Goal: Transaction & Acquisition: Purchase product/service

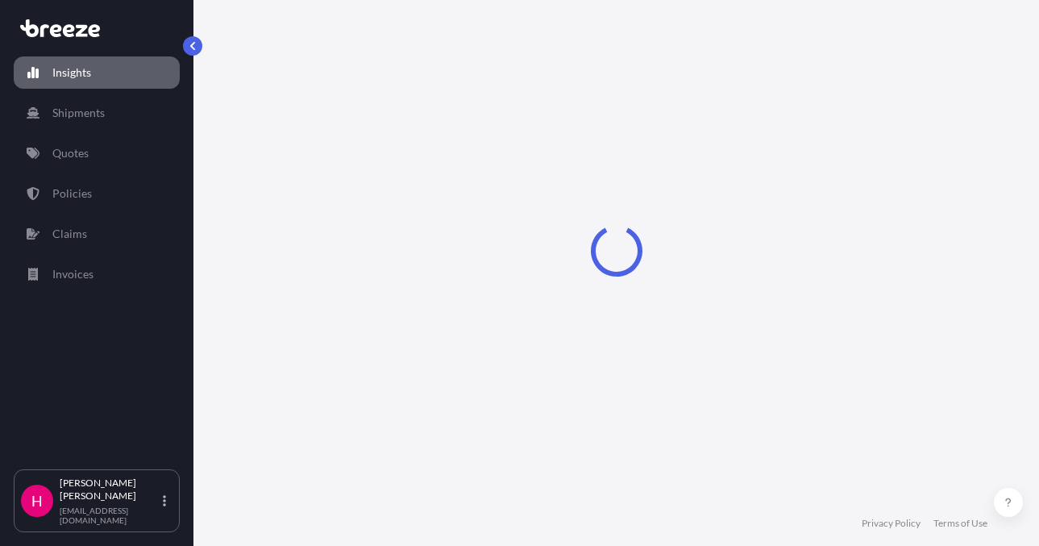
select select "2025"
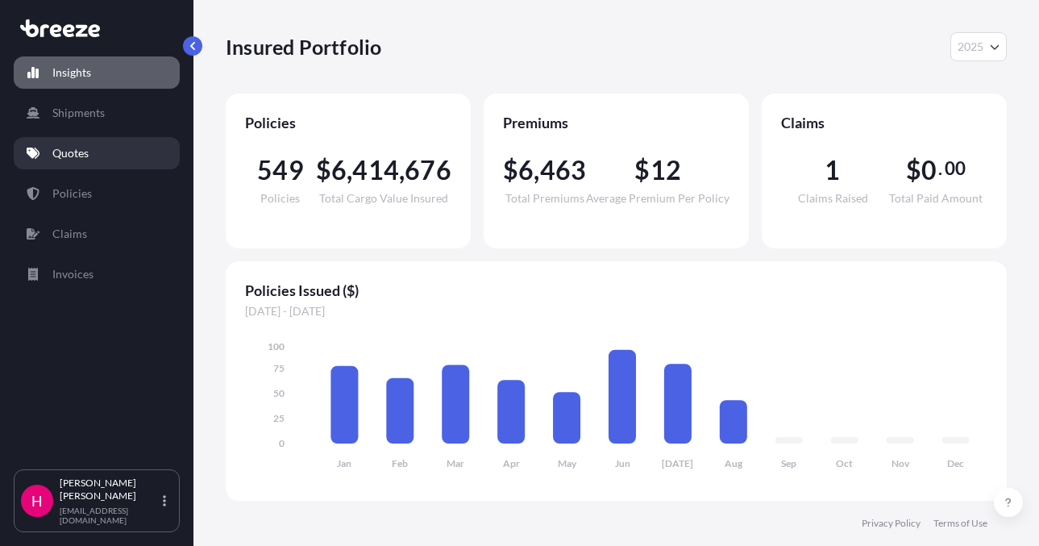
click at [126, 155] on link "Quotes" at bounding box center [97, 153] width 166 height 32
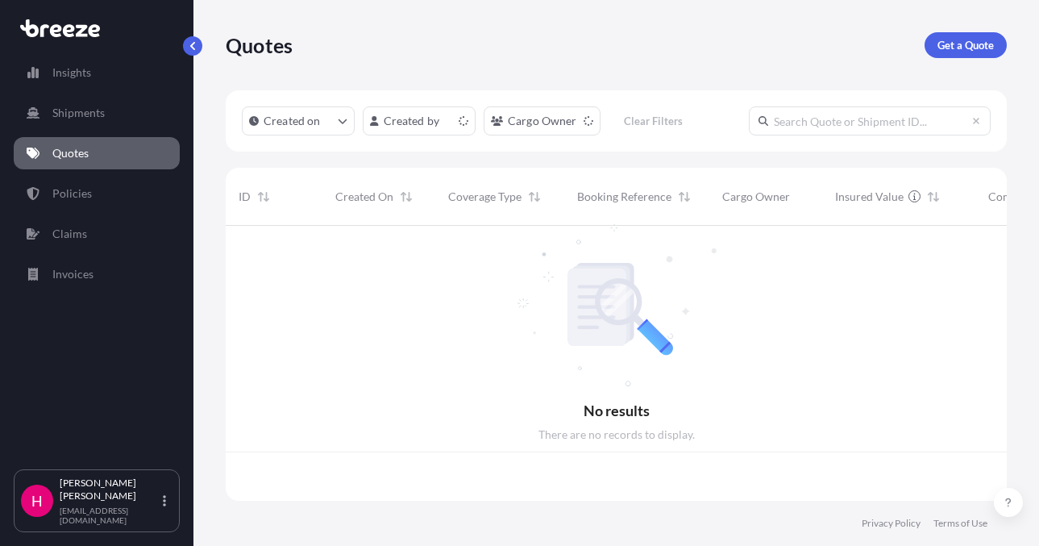
scroll to position [272, 769]
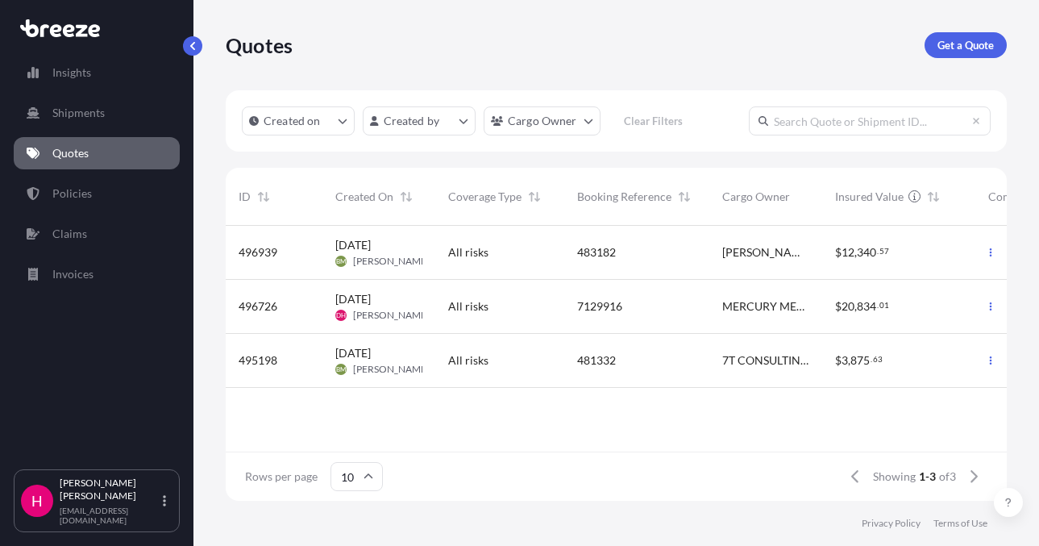
click at [472, 40] on div "Quotes Get a Quote" at bounding box center [616, 45] width 781 height 26
click at [966, 40] on p "Get a Quote" at bounding box center [965, 45] width 56 height 16
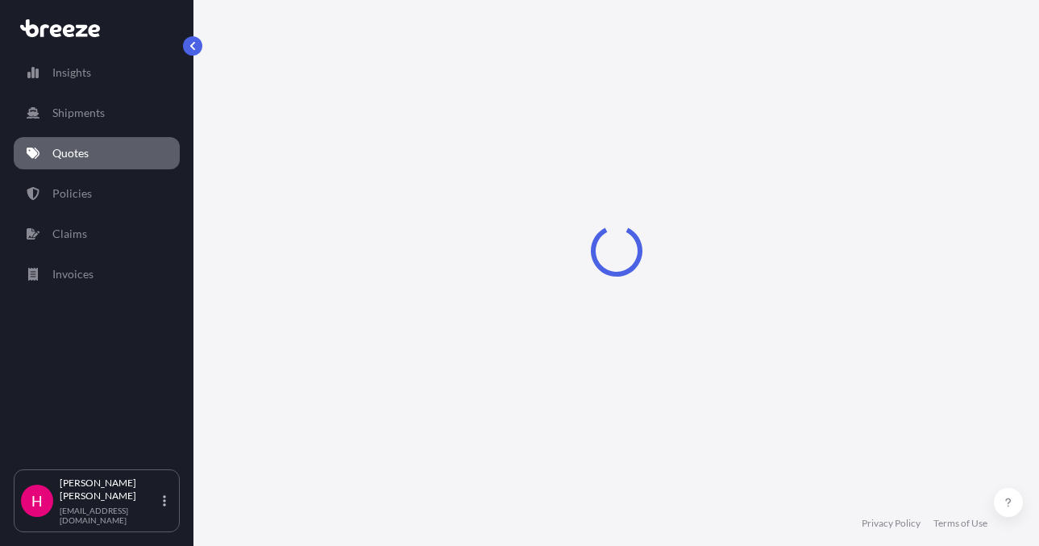
select select "Sea"
select select "1"
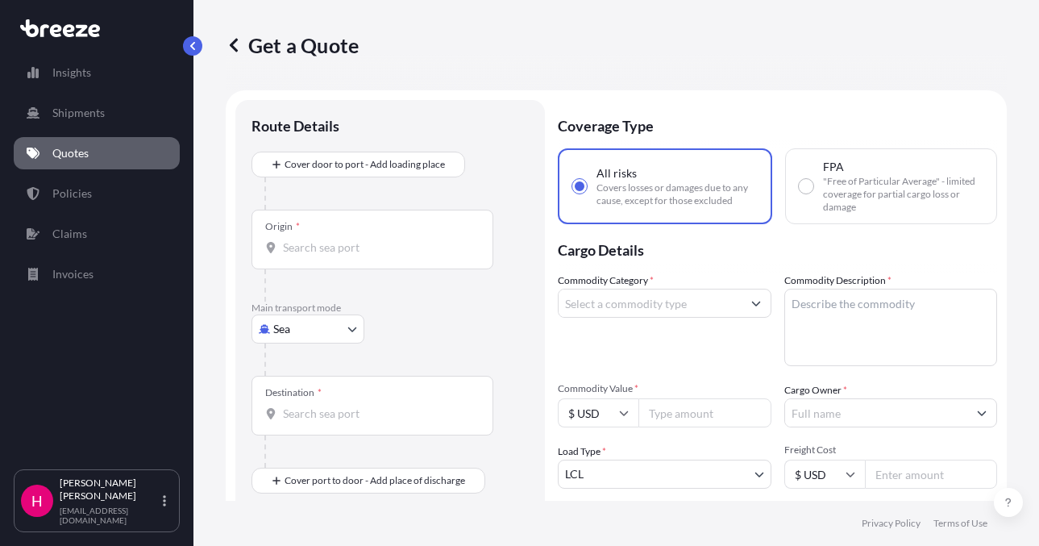
scroll to position [26, 0]
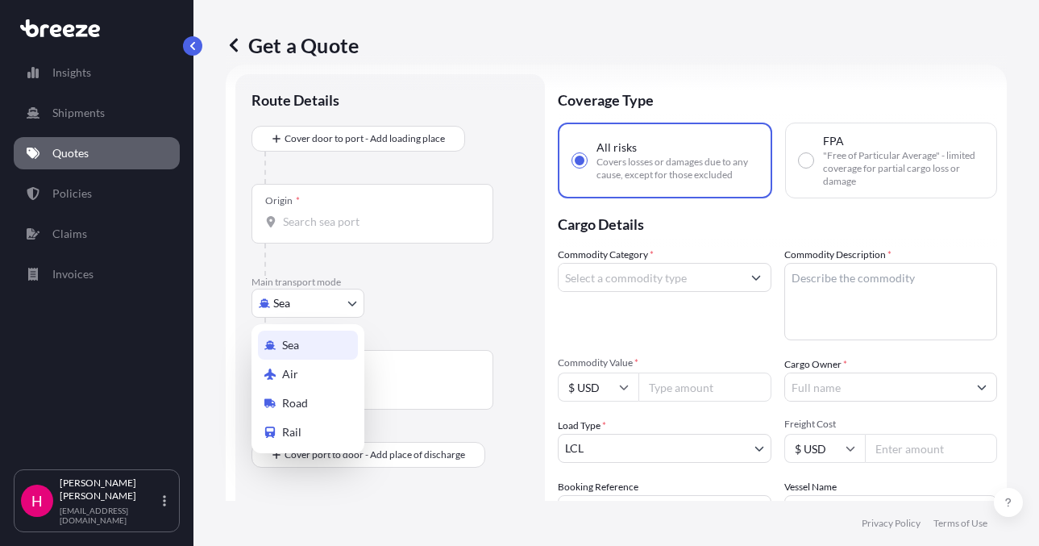
click at [317, 305] on body "Insights Shipments Quotes Policies Claims Invoices H [PERSON_NAME] [EMAIL_ADDRE…" at bounding box center [519, 273] width 1039 height 546
click at [308, 398] on div "Road" at bounding box center [308, 403] width 100 height 29
select select "Road"
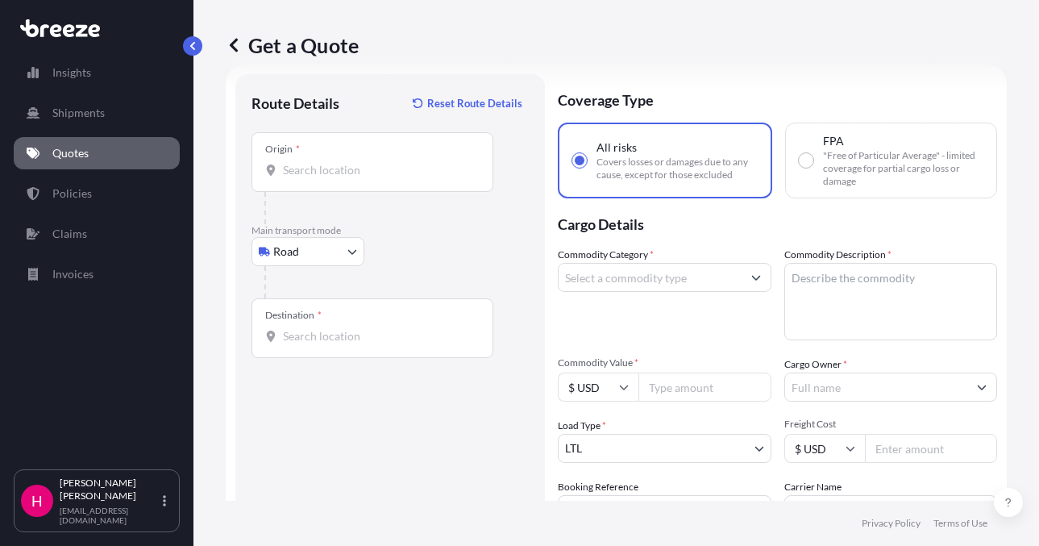
click at [1012, 333] on div "Get a Quote Route Details Reset Route Details Place of loading Road Road Rail O…" at bounding box center [616, 250] width 846 height 501
click at [384, 178] on div "Origin *" at bounding box center [372, 162] width 242 height 60
click at [384, 178] on input "Origin *" at bounding box center [378, 170] width 190 height 16
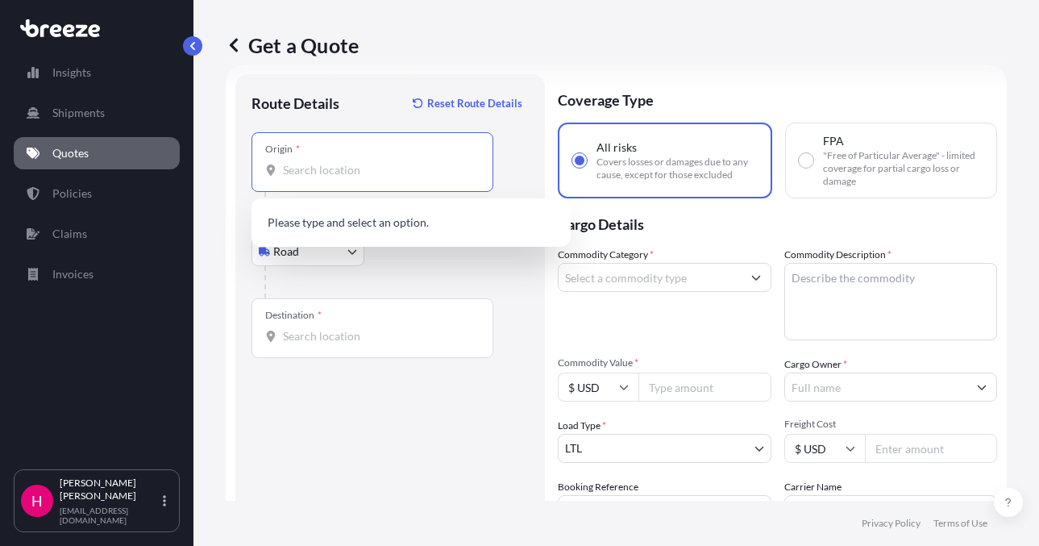
paste input "[STREET_ADDRESS][PERSON_NAME]"
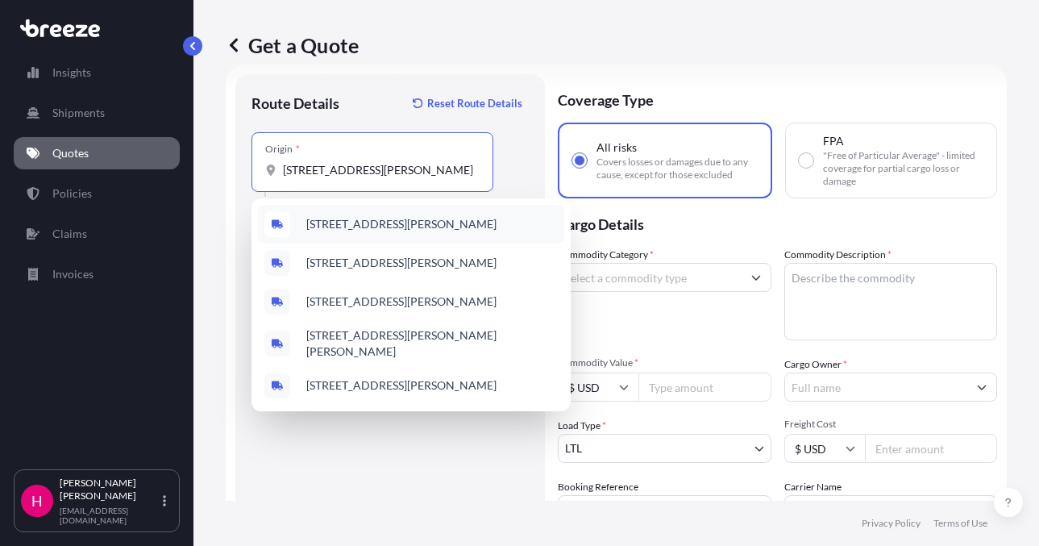
click at [409, 220] on span "[STREET_ADDRESS][PERSON_NAME]" at bounding box center [401, 224] width 190 height 16
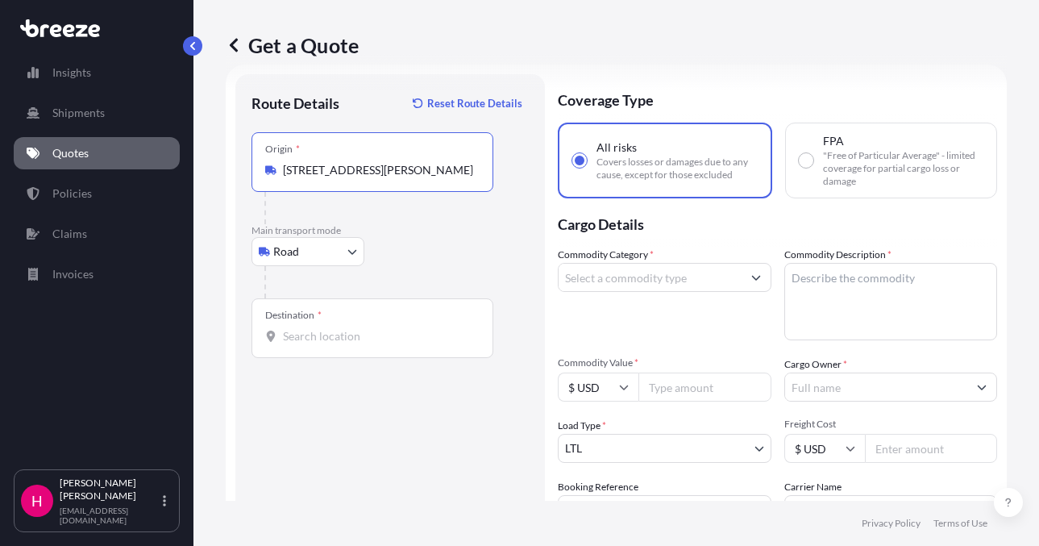
type input "[STREET_ADDRESS][PERSON_NAME]"
click at [342, 348] on div "Destination *" at bounding box center [372, 328] width 242 height 60
click at [342, 344] on input "Destination *" at bounding box center [378, 336] width 190 height 16
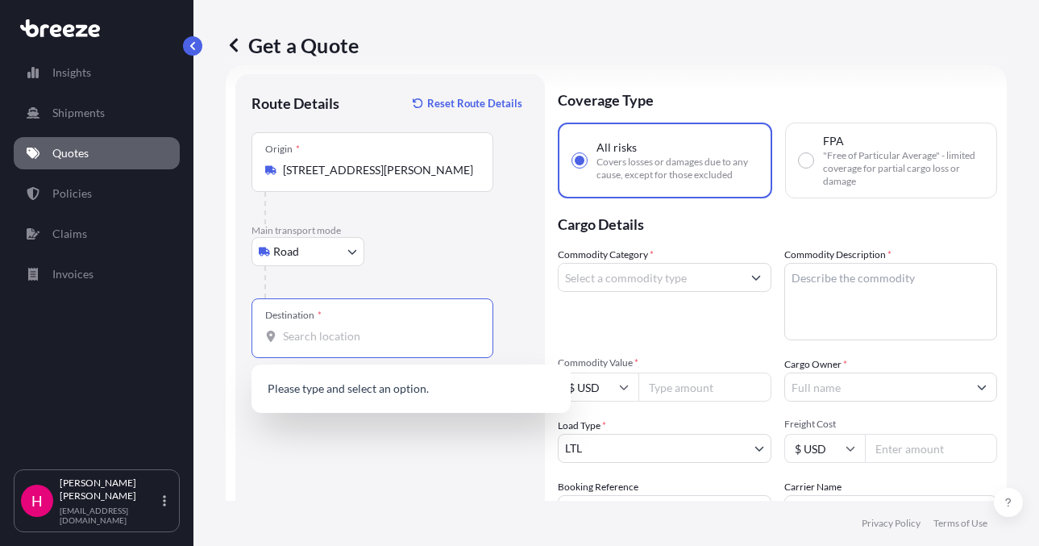
paste input "[STREET_ADDRESS]"
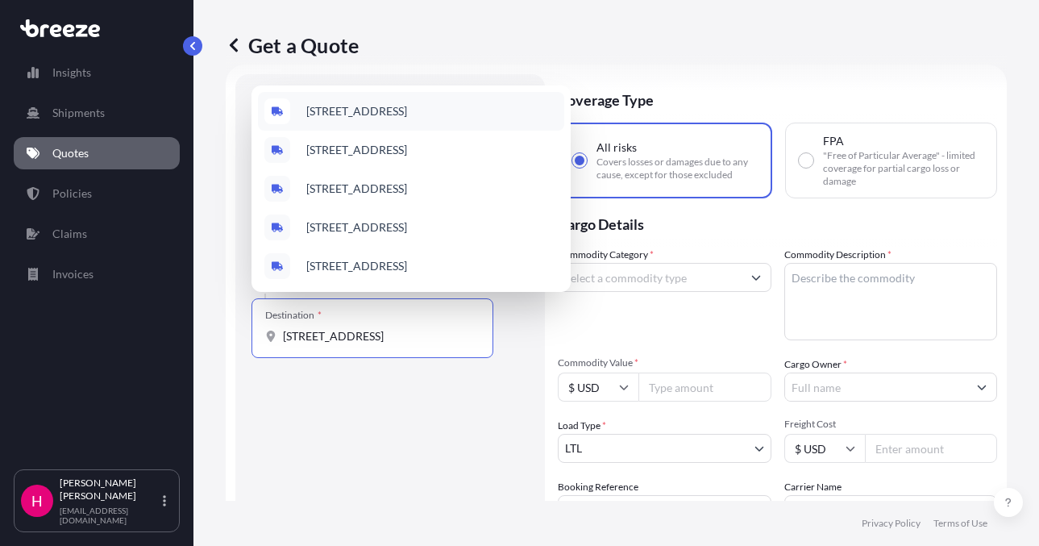
click at [407, 118] on span "[STREET_ADDRESS]" at bounding box center [356, 111] width 101 height 16
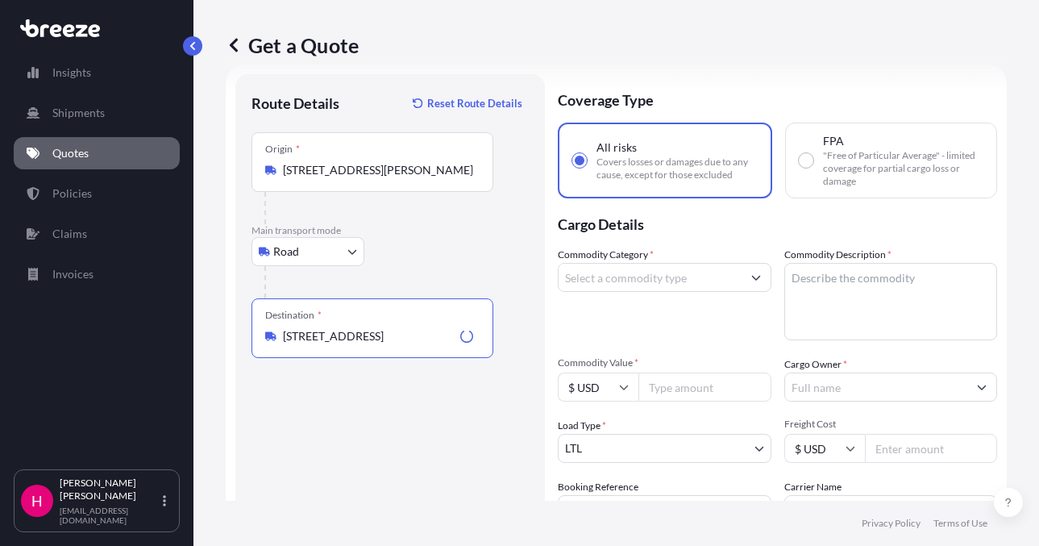
type input "[STREET_ADDRESS]"
click at [430, 476] on div "Route Details Reset Route Details Place of loading Road Road Rail Origin * [STR…" at bounding box center [389, 368] width 277 height 556
click at [638, 287] on input "Commodity Category *" at bounding box center [650, 277] width 183 height 29
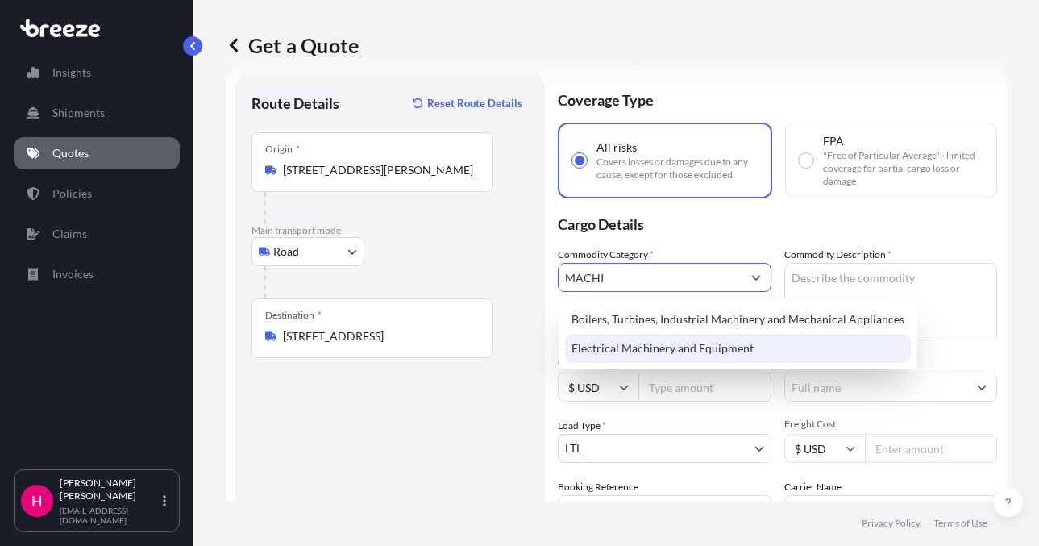
click at [642, 349] on div "Electrical Machinery and Equipment" at bounding box center [738, 348] width 346 height 29
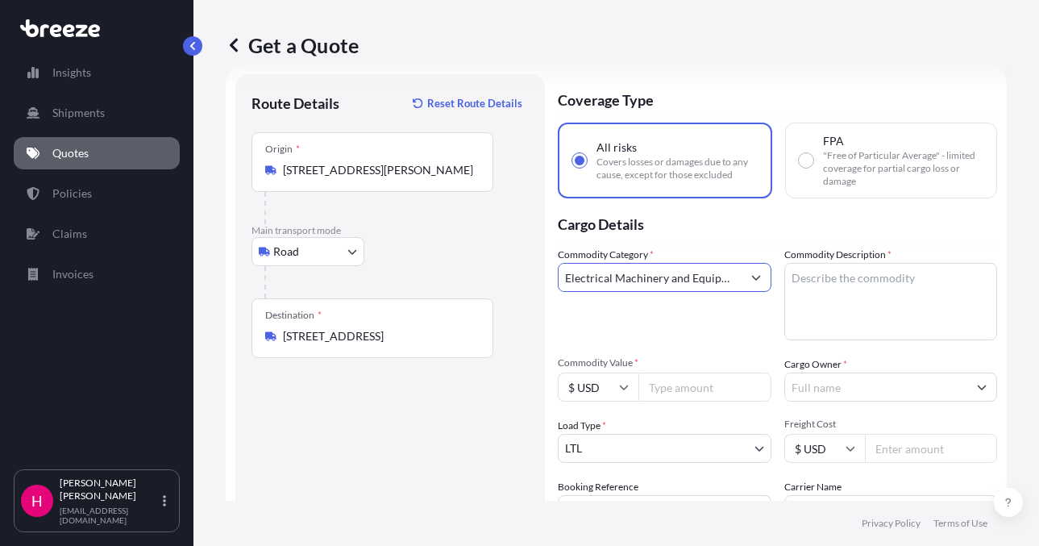
type input "Electrical Machinery and Equipment"
click at [456, 418] on div "Route Details Reset Route Details Place of loading Road Road Rail Origin * [STR…" at bounding box center [389, 368] width 277 height 556
click at [853, 282] on textarea "Commodity Description *" at bounding box center [891, 301] width 214 height 77
paste textarea "MACHINE PARTS"
type textarea "MACHINE PARTS"
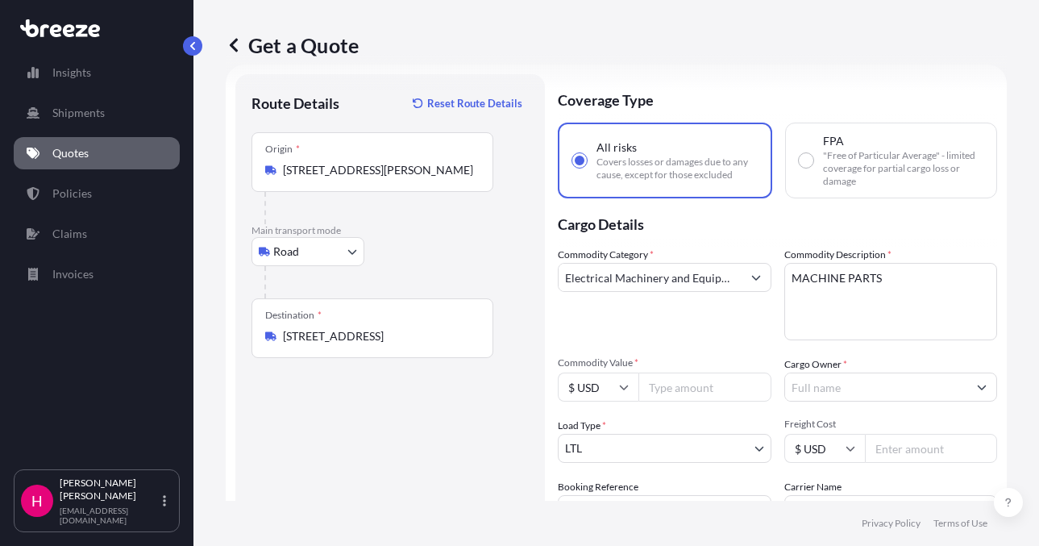
click at [630, 309] on div "Commodity Category * Electrical Machinery and Equipment" at bounding box center [665, 294] width 214 height 94
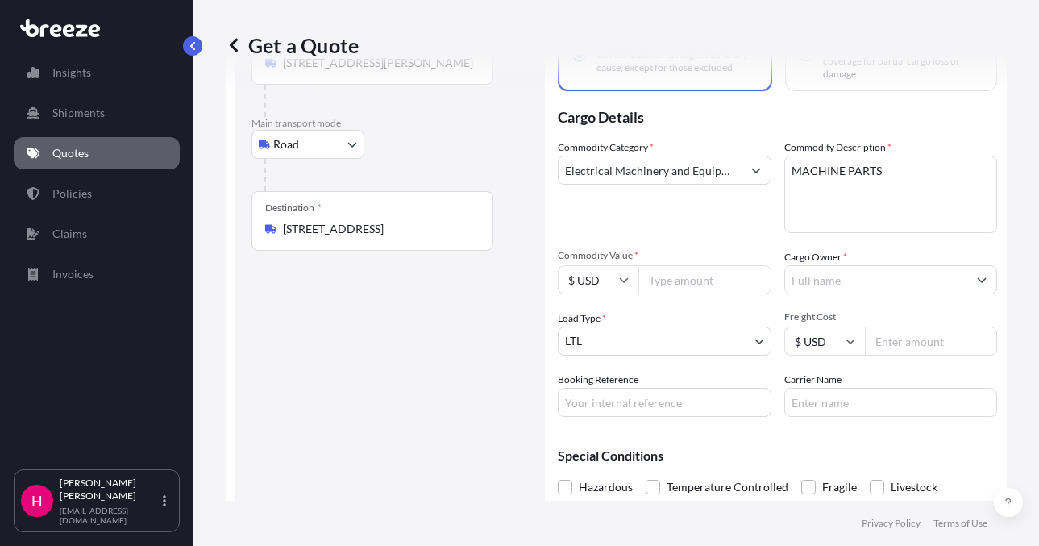
scroll to position [187, 0]
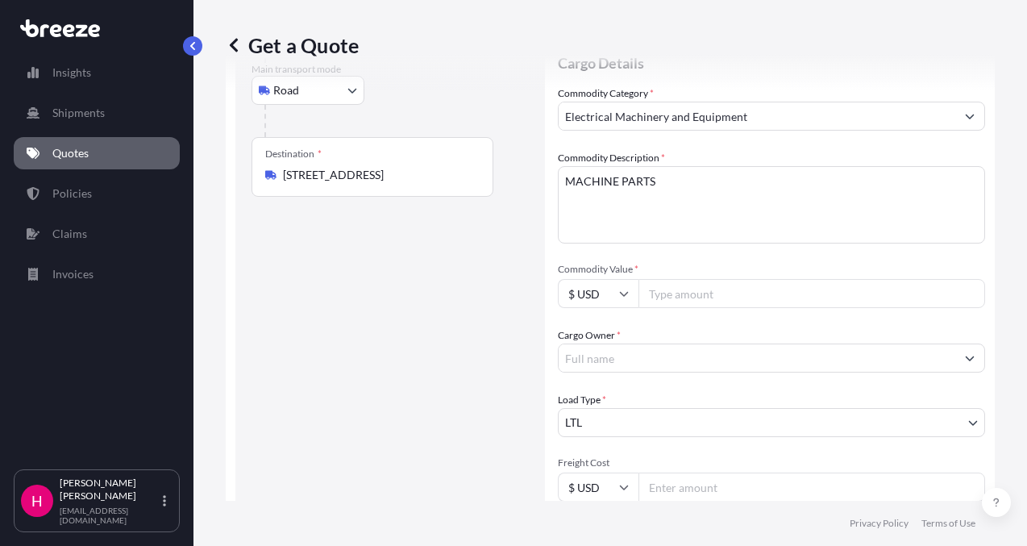
click at [832, 343] on input "Cargo Owner *" at bounding box center [757, 357] width 397 height 29
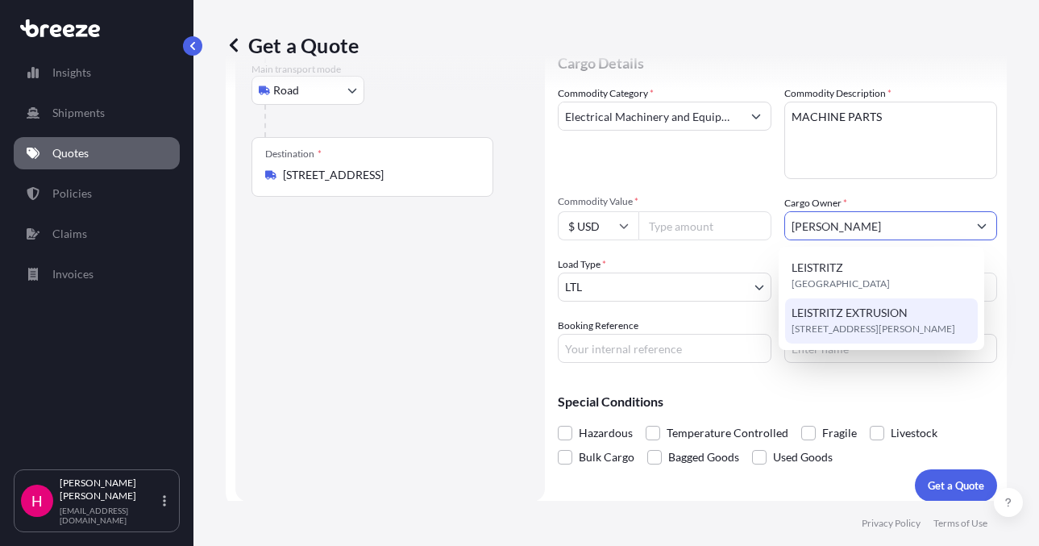
click at [881, 314] on span "LEISTRITZ EXTRUSION" at bounding box center [850, 313] width 116 height 16
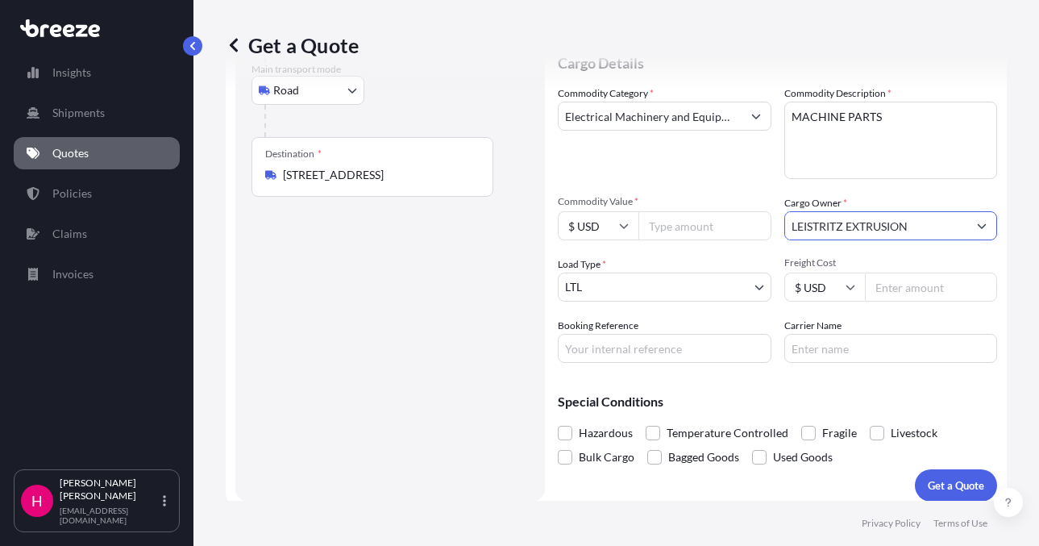
type input "LEISTRITZ EXTRUSION"
click at [478, 336] on div "Route Details Reset Route Details Place of loading Road Road Rail Origin * [STR…" at bounding box center [389, 207] width 277 height 556
click at [599, 348] on input "Booking Reference" at bounding box center [665, 348] width 214 height 29
paste input "483306"
type input "483306"
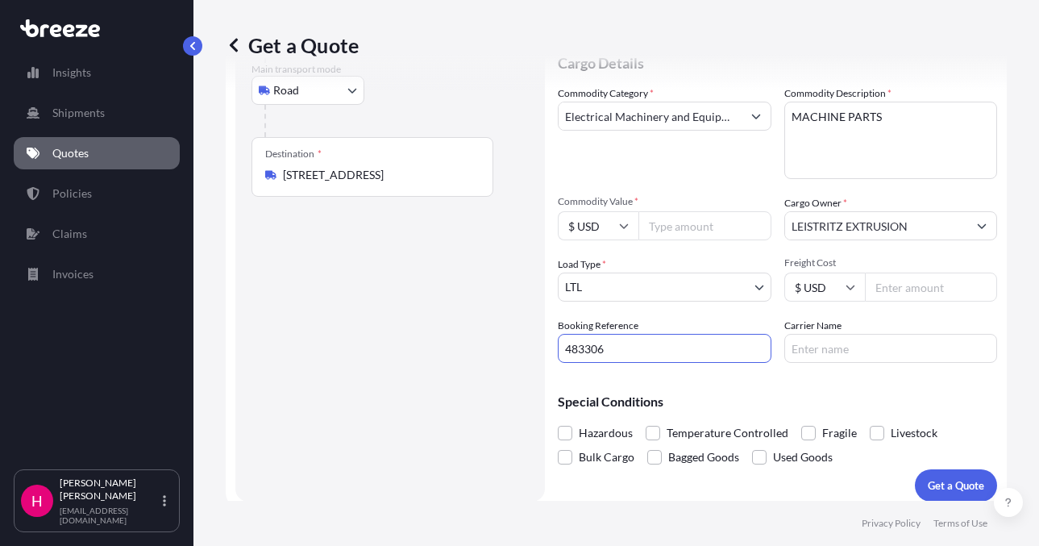
click at [836, 350] on input "Carrier Name" at bounding box center [891, 348] width 214 height 29
type input "XPO"
click at [417, 367] on div "Route Details Reset Route Details Place of loading Road Road Rail Origin * [STR…" at bounding box center [389, 207] width 277 height 556
click at [1014, 305] on div "Get a Quote Route Details Reset Route Details Place of loading Road Road Rail O…" at bounding box center [616, 250] width 846 height 501
click at [688, 224] on input "Commodity Value *" at bounding box center [704, 225] width 133 height 29
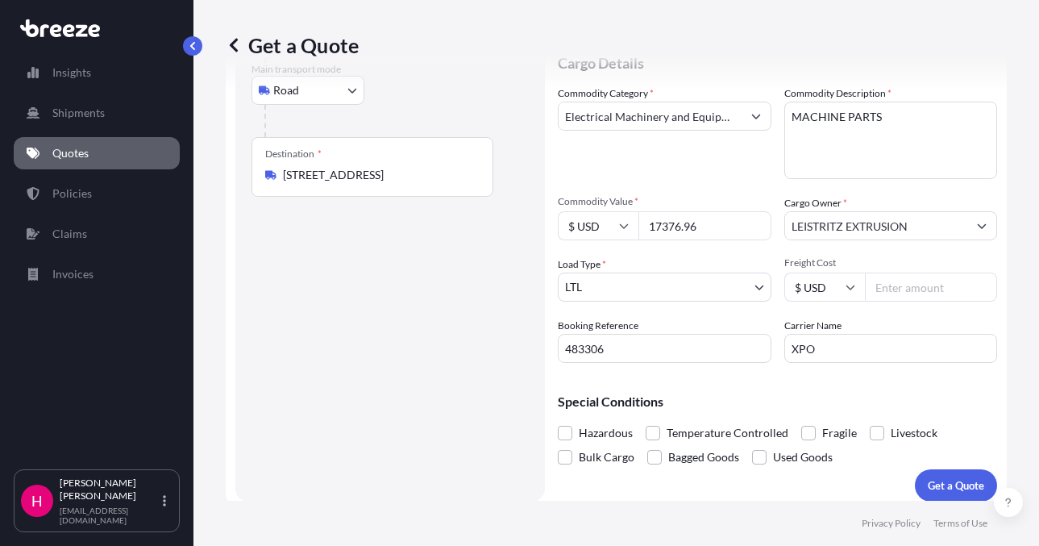
type input "17376.96"
click at [323, 340] on div "Route Details Reset Route Details Place of loading Road Road Rail Origin * [STR…" at bounding box center [389, 207] width 277 height 556
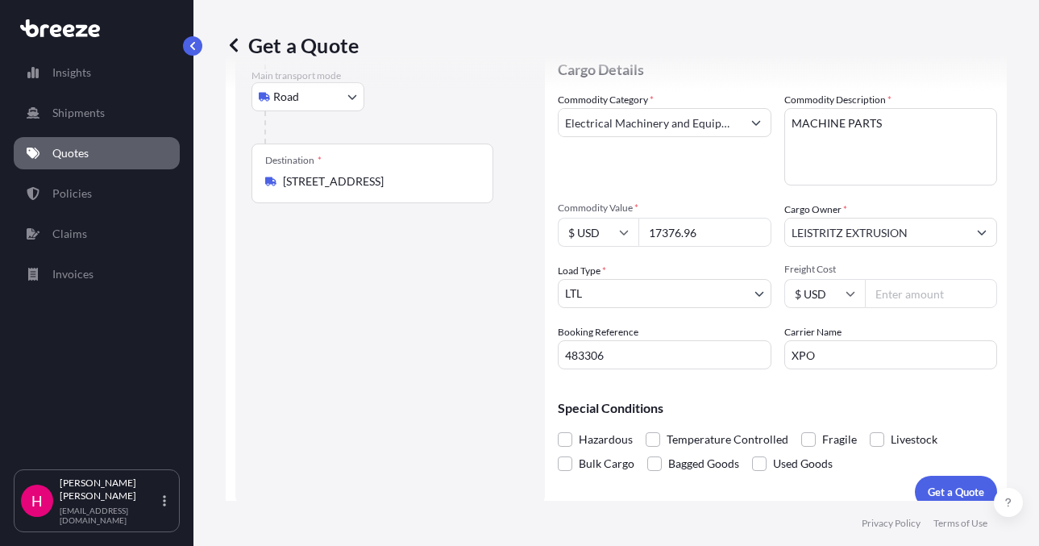
scroll to position [197, 0]
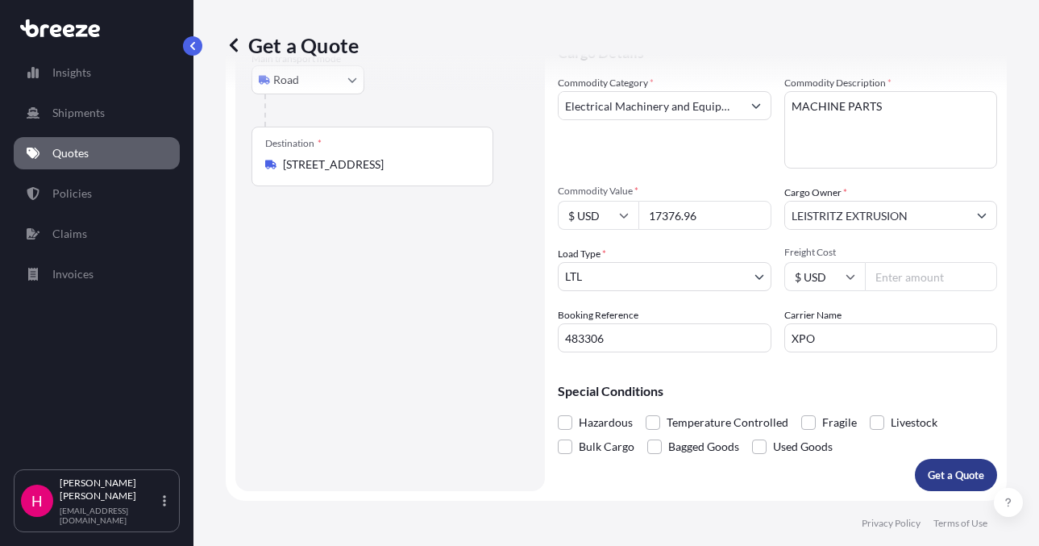
click at [944, 470] on p "Get a Quote" at bounding box center [956, 475] width 56 height 16
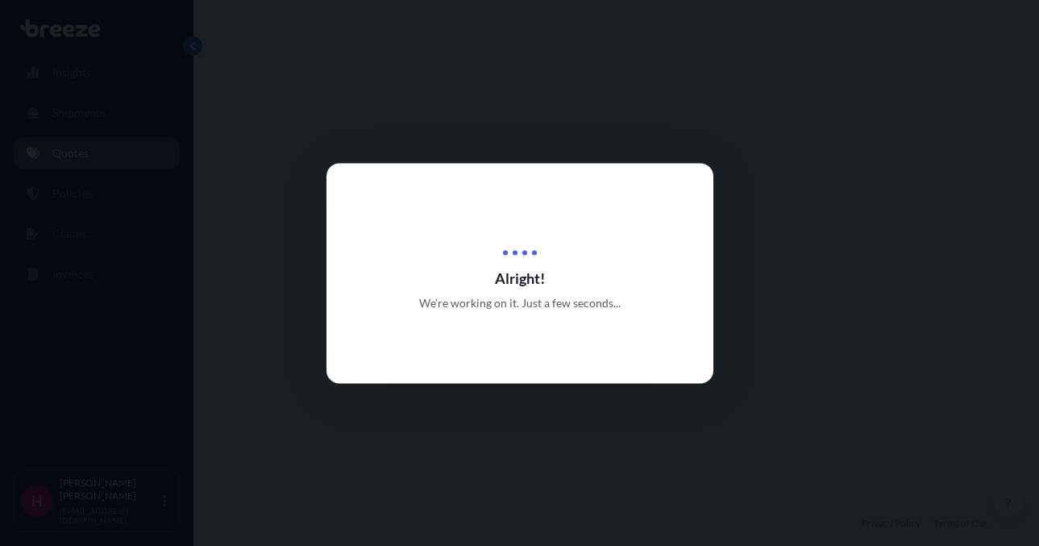
select select "Road"
select select "1"
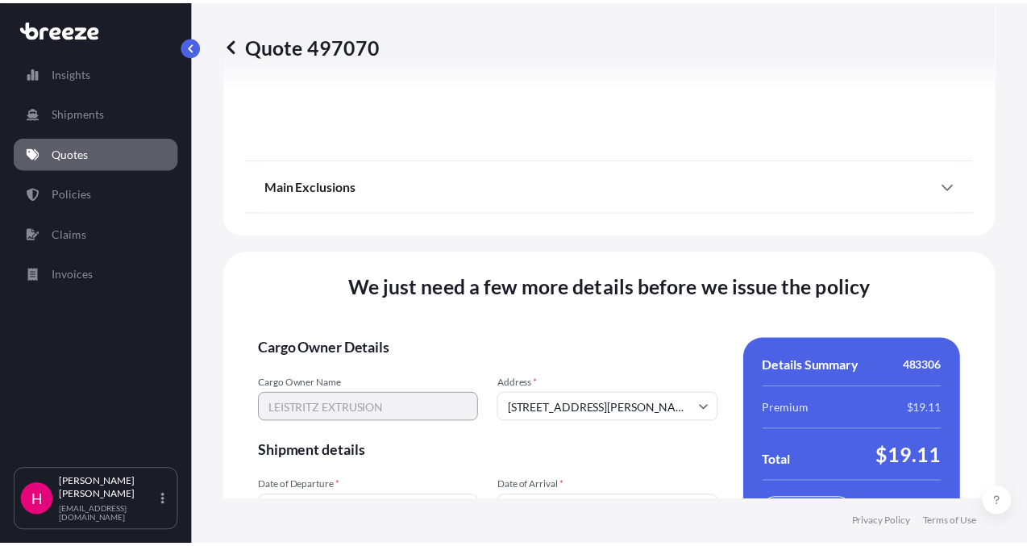
scroll to position [2350, 0]
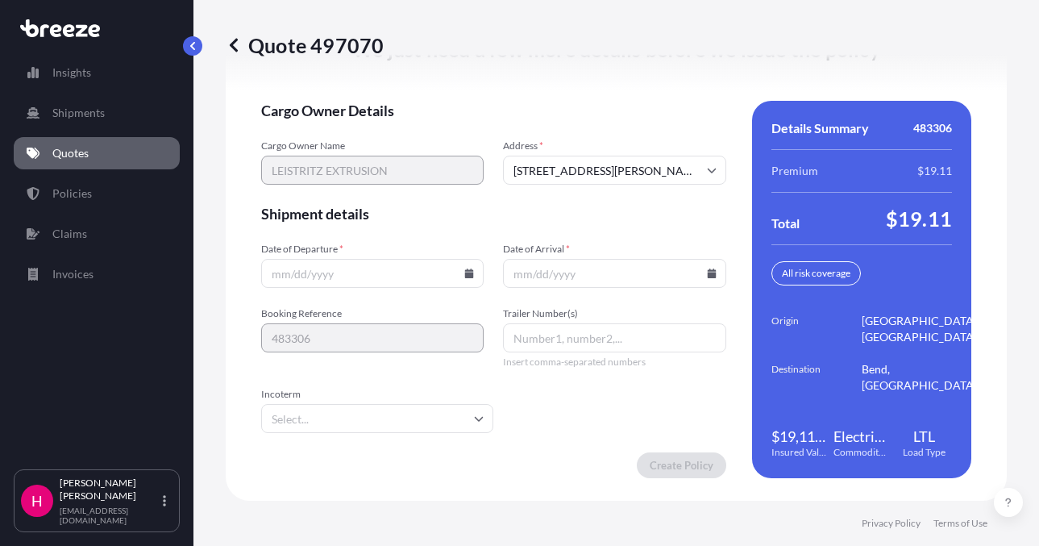
click at [467, 275] on icon at bounding box center [469, 273] width 9 height 10
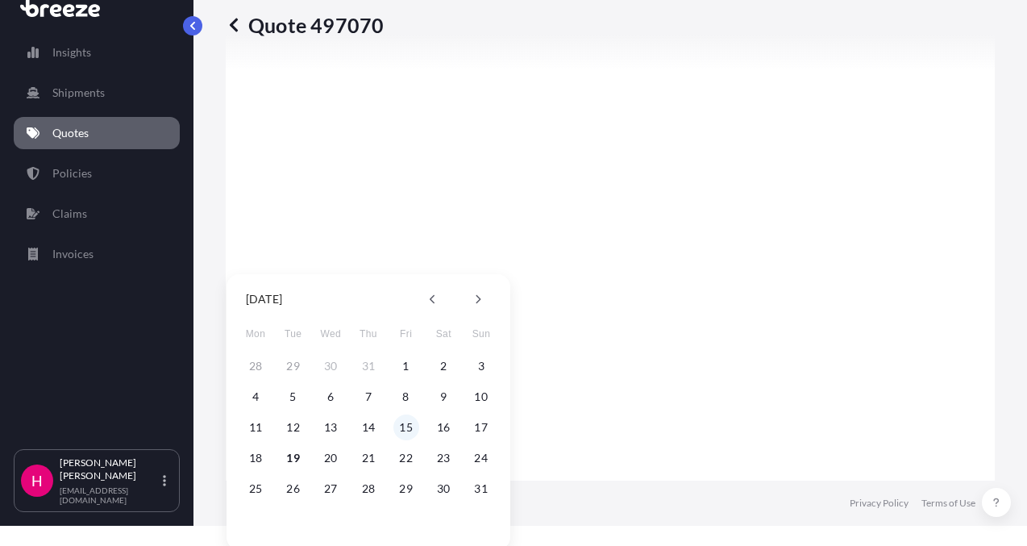
scroll to position [31, 0]
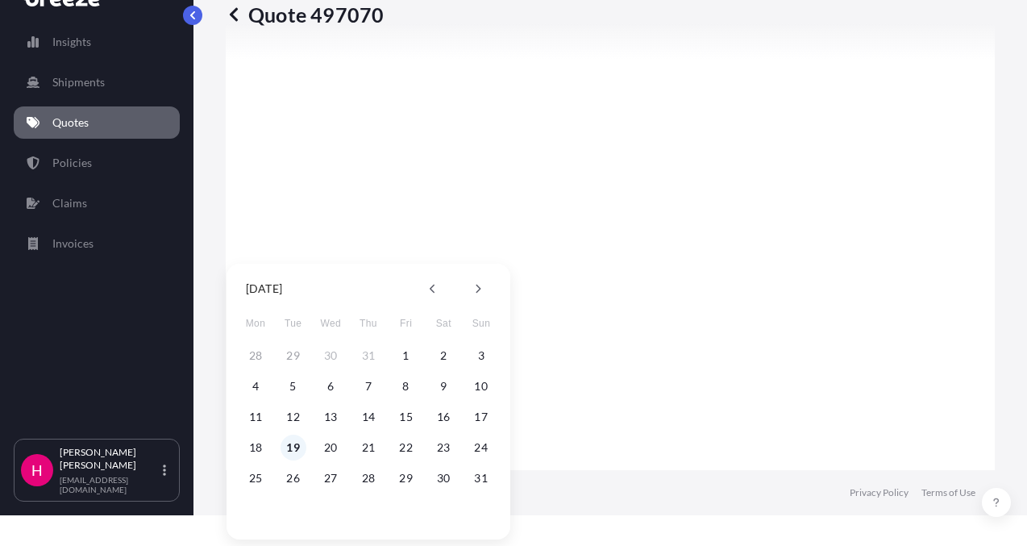
click at [296, 447] on button "19" at bounding box center [294, 447] width 26 height 26
type input "[DATE]"
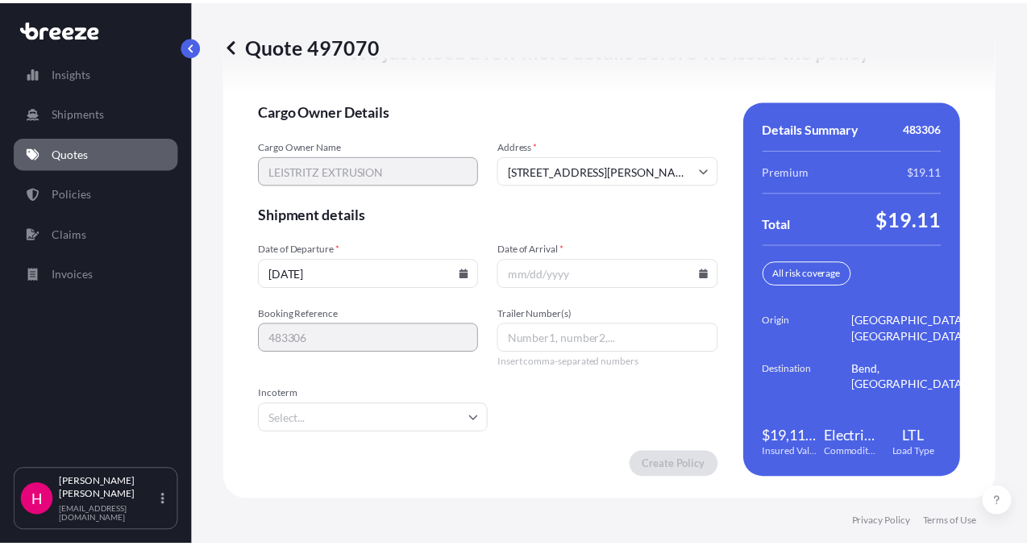
scroll to position [2350, 0]
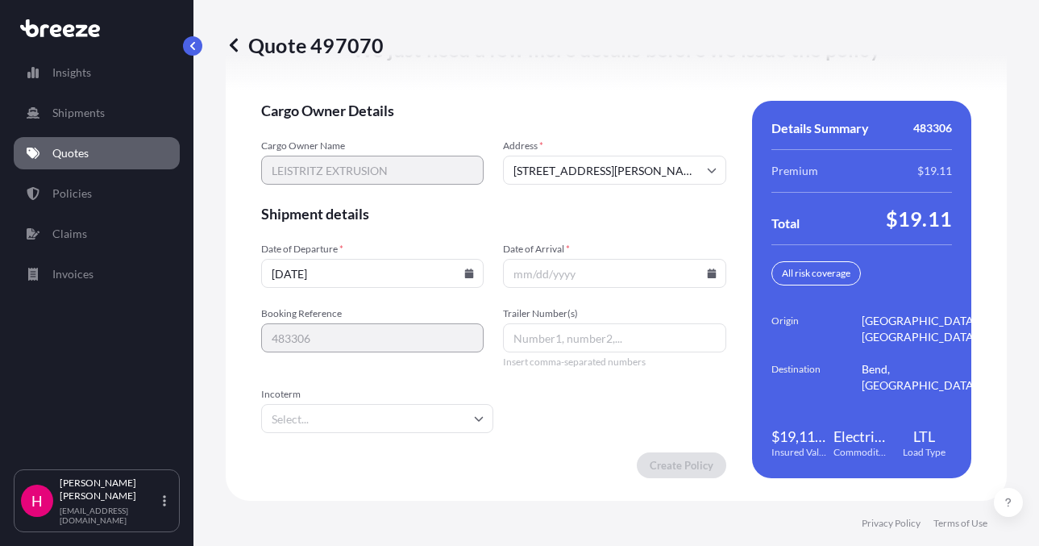
click at [707, 272] on icon at bounding box center [712, 273] width 10 height 10
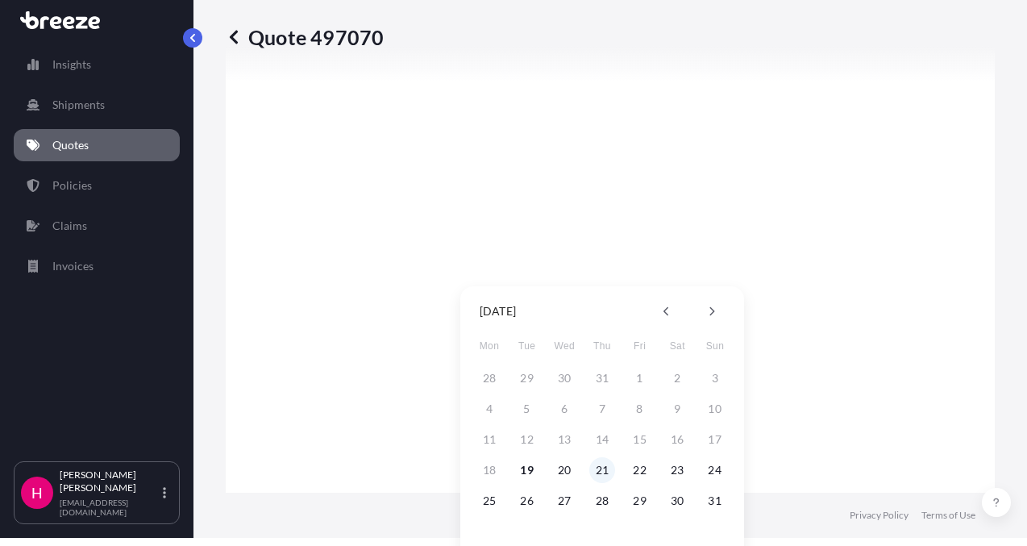
scroll to position [31, 0]
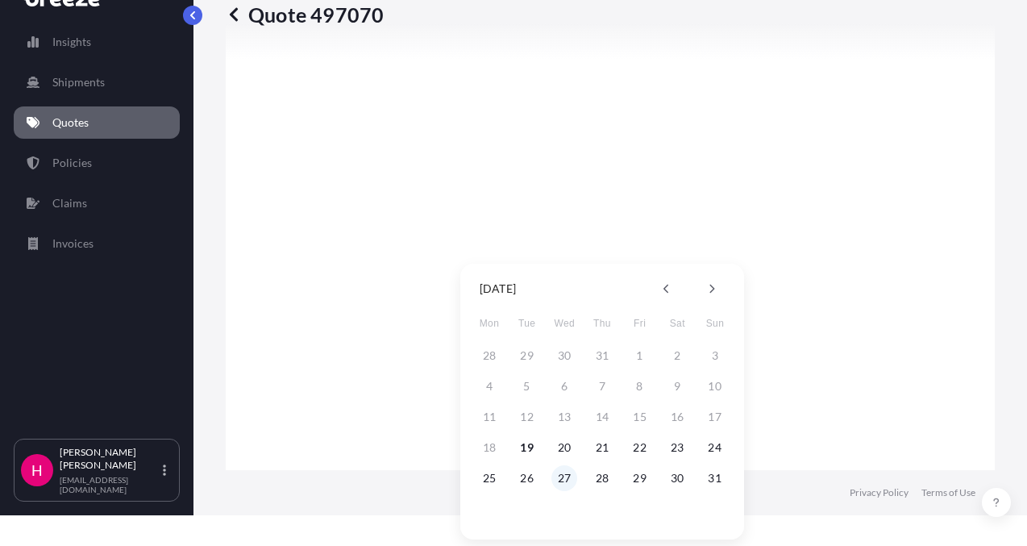
click at [570, 479] on button "27" at bounding box center [564, 478] width 26 height 26
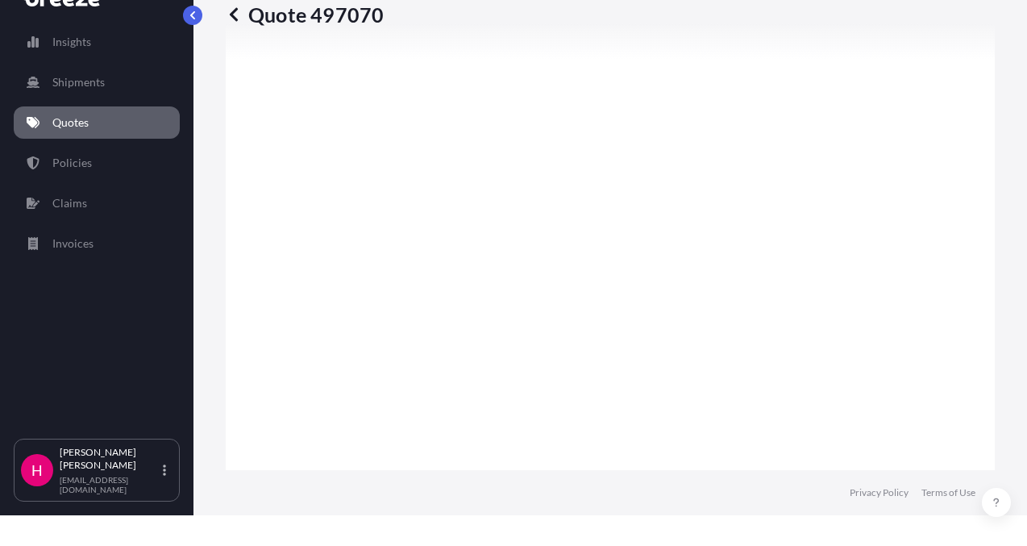
type input "[DATE]"
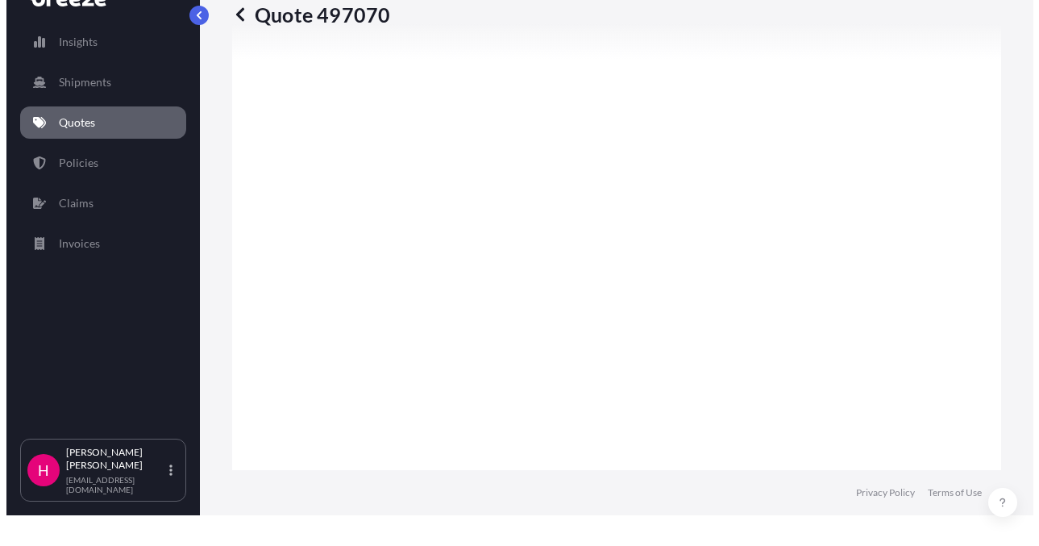
scroll to position [2350, 0]
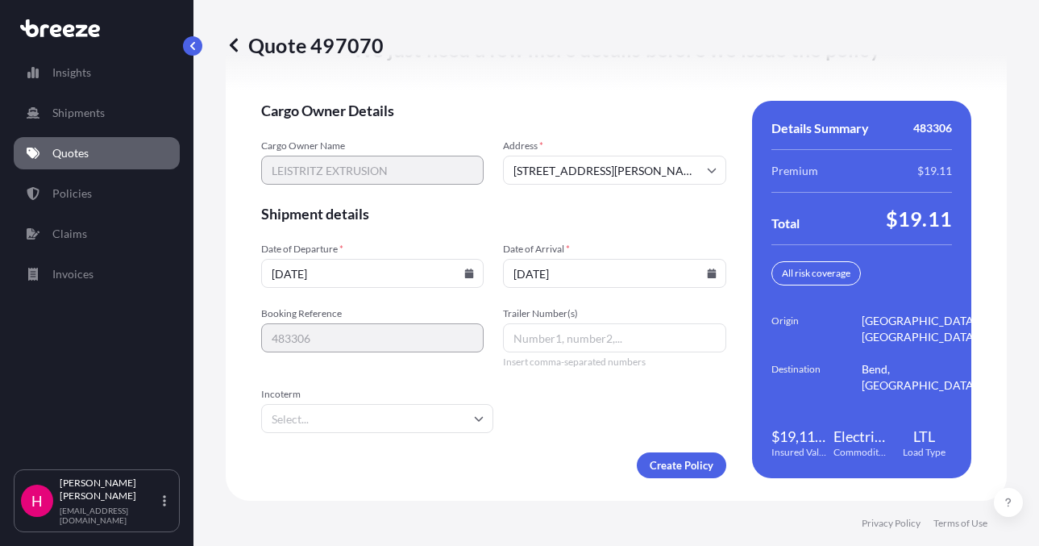
click at [586, 436] on form "Cargo Owner Details Cargo Owner Name LEISTRITZ EXTRUSION Address * [STREET_ADDR…" at bounding box center [493, 289] width 465 height 377
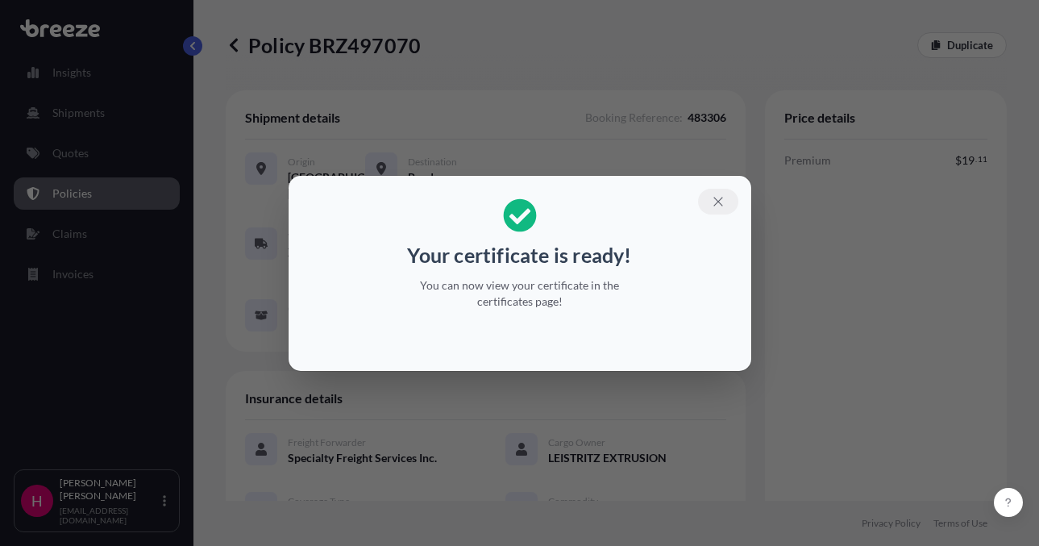
click at [727, 199] on button "button" at bounding box center [718, 202] width 40 height 26
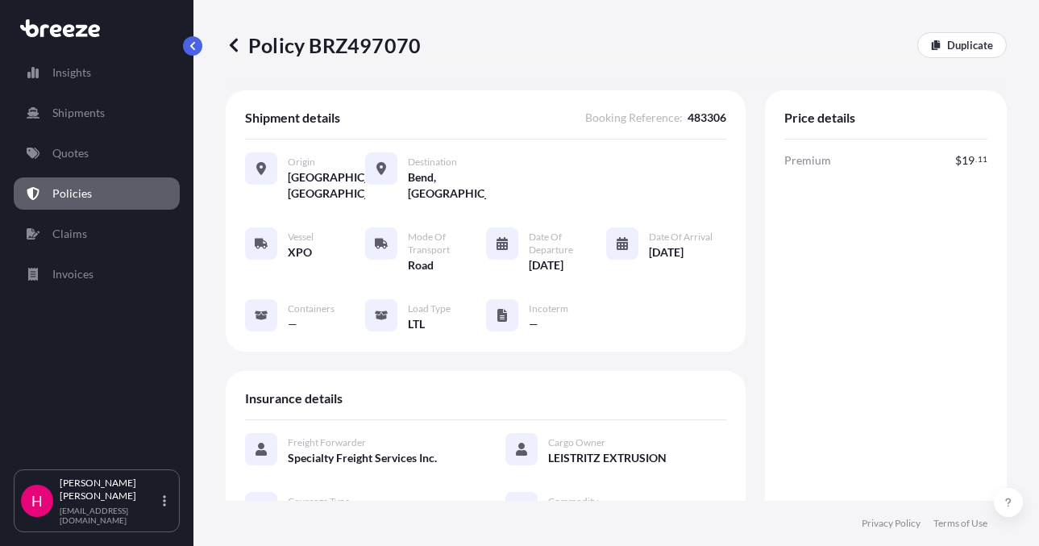
click at [374, 48] on p "Policy BRZ497070" at bounding box center [323, 45] width 195 height 26
copy p "BRZ497070"
click at [374, 48] on p "Policy BRZ497070" at bounding box center [323, 45] width 195 height 26
click at [1004, 306] on div "Policy BRZ497070 Duplicate Shipment details Booking Reference : 483306 Origin […" at bounding box center [616, 250] width 846 height 501
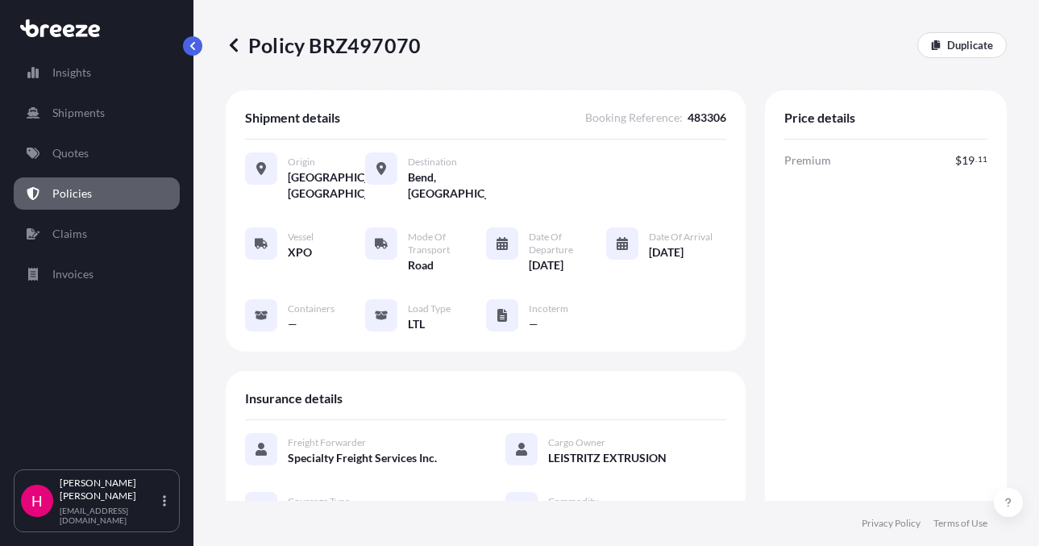
click at [1021, 318] on div "Policy BRZ497070 Duplicate Shipment details Booking Reference : 483306 Origin […" at bounding box center [616, 250] width 846 height 501
